Goal: Task Accomplishment & Management: Use online tool/utility

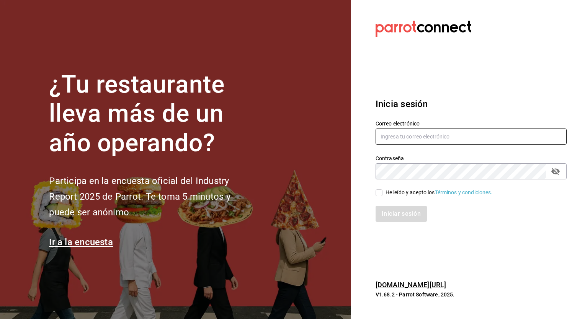
type input "[PERSON_NAME][EMAIL_ADDRESS][PERSON_NAME][DOMAIN_NAME]"
click at [380, 191] on input "He leído y acepto los Términos y condiciones." at bounding box center [378, 192] width 7 height 7
checkbox input "true"
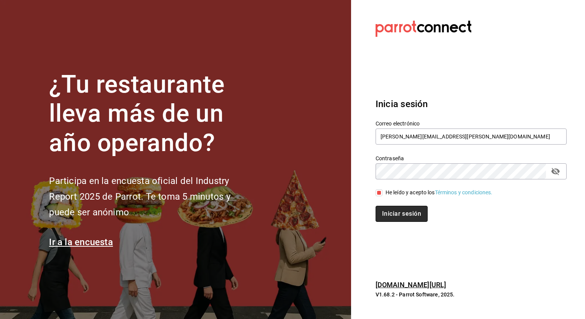
click at [388, 217] on button "Iniciar sesión" at bounding box center [401, 214] width 52 height 16
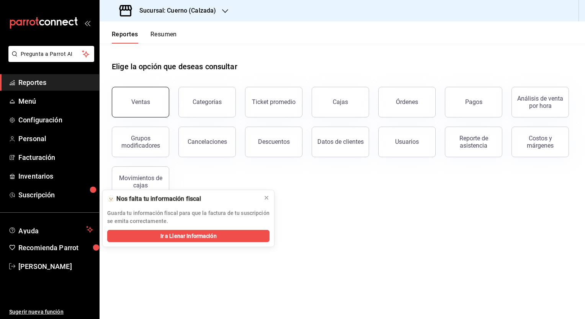
click at [144, 112] on button "Ventas" at bounding box center [140, 102] width 57 height 31
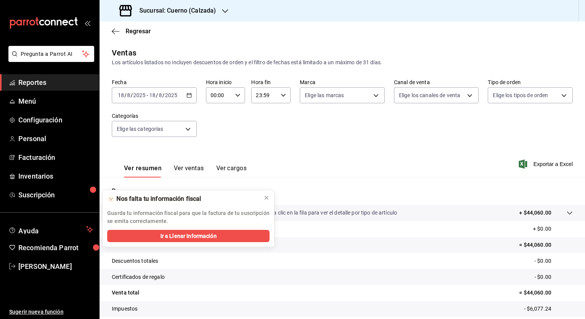
click at [187, 96] on icon "button" at bounding box center [188, 95] width 5 height 5
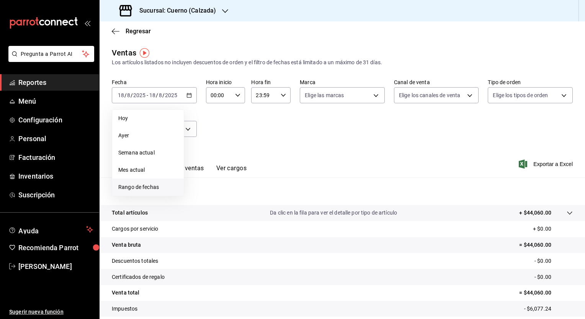
click at [138, 185] on span "Rango de fechas" at bounding box center [147, 187] width 59 height 8
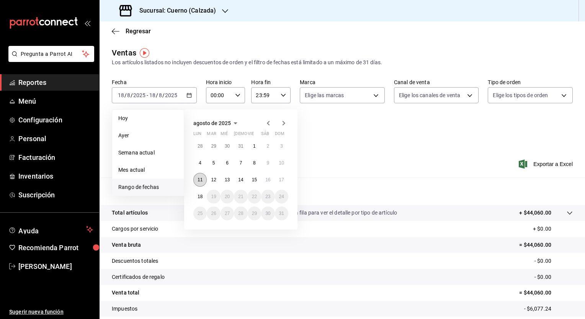
click at [202, 180] on button "11" at bounding box center [199, 180] width 13 height 14
click at [202, 190] on button "18" at bounding box center [199, 197] width 13 height 14
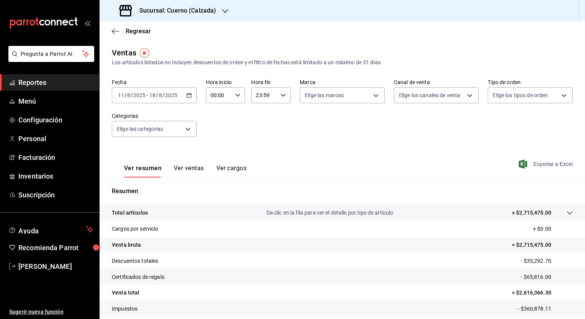
click at [544, 168] on span "Exportar a Excel" at bounding box center [546, 164] width 52 height 9
